Goal: Task Accomplishment & Management: Manage account settings

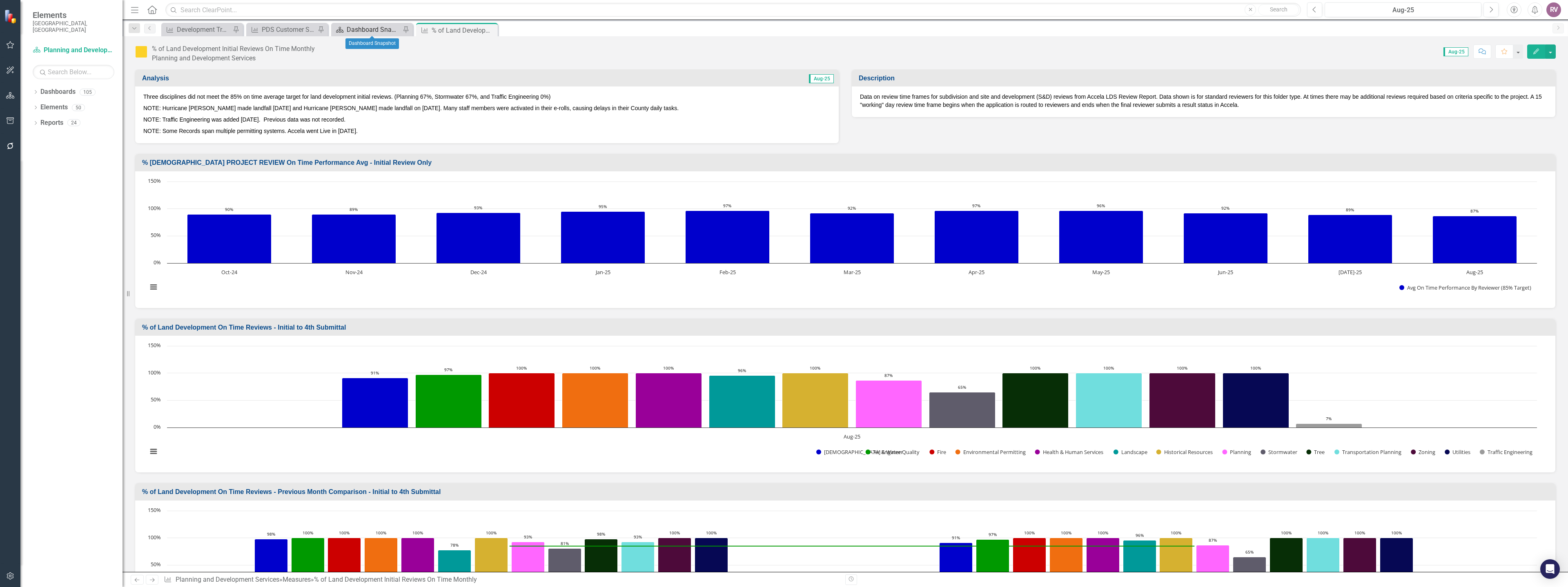
click at [373, 30] on div "Dashboard Snapshot" at bounding box center [373, 29] width 54 height 10
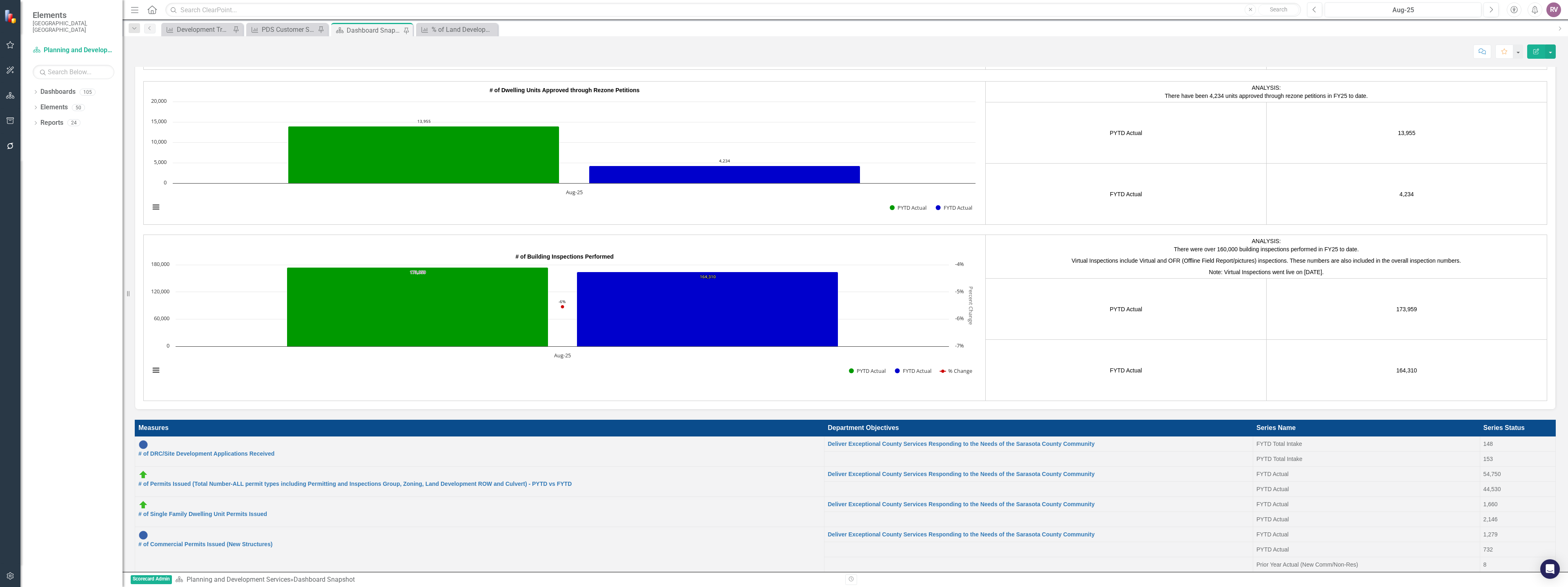
scroll to position [163, 0]
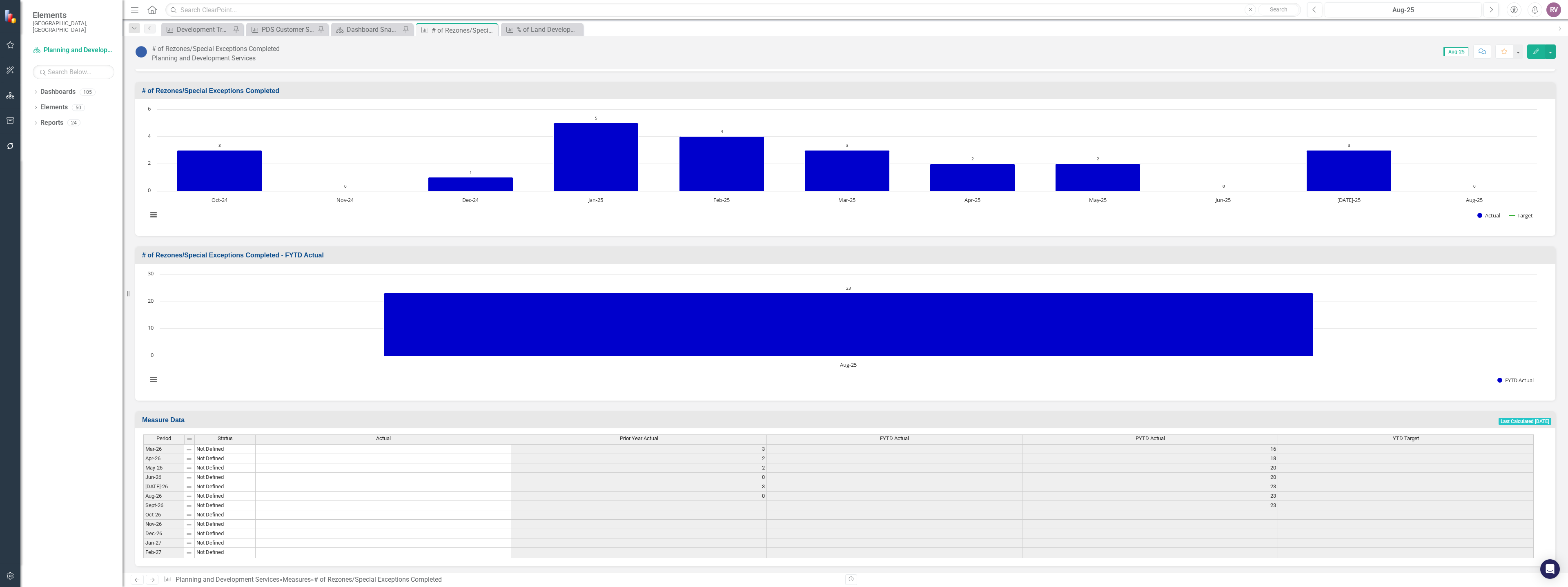
scroll to position [1348, 0]
click at [501, 510] on tbody "Jun-24 No Target Set 4 0 33 43 [DATE]-24 No Target Set 6 9 39 52 Aug-24 No Targ…" at bounding box center [838, 545] width 1390 height 329
click at [501, 512] on td "0" at bounding box center [382, 517] width 255 height 9
click at [503, 512] on td "0" at bounding box center [382, 517] width 255 height 9
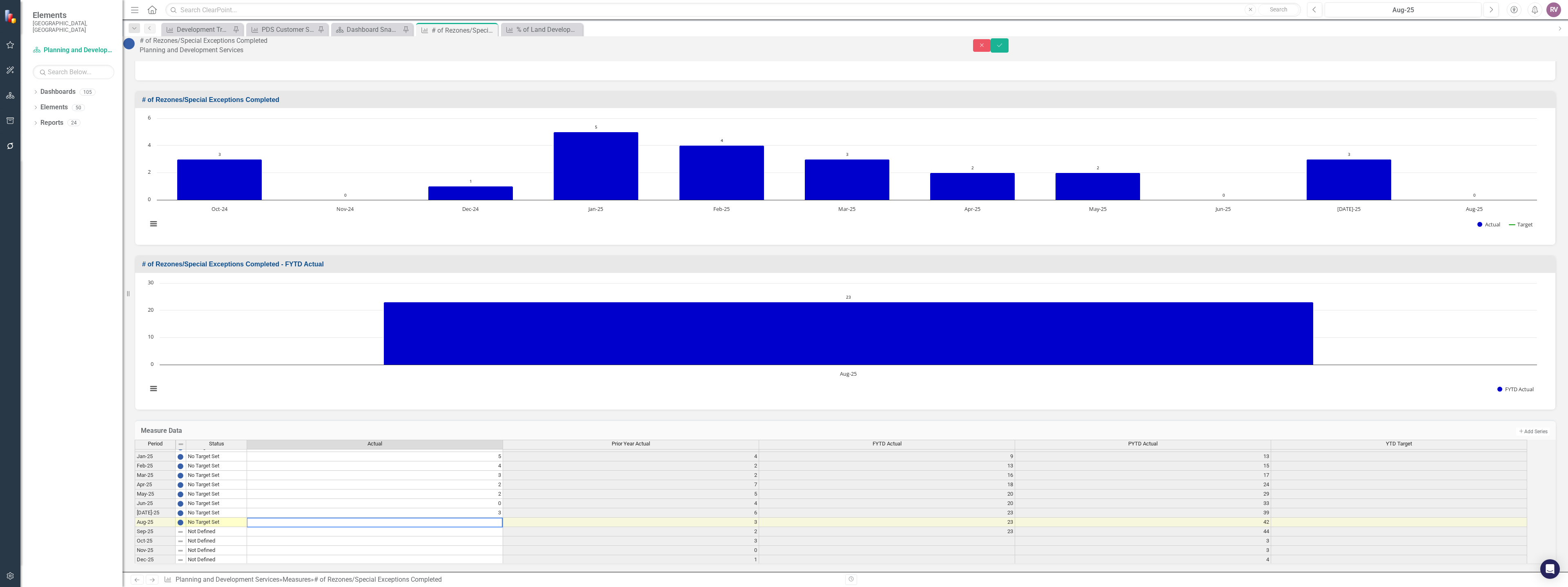
type textarea "0"
type textarea "2"
click at [1008, 49] on button "Save" at bounding box center [1000, 45] width 18 height 14
